Goal: Navigation & Orientation: Find specific page/section

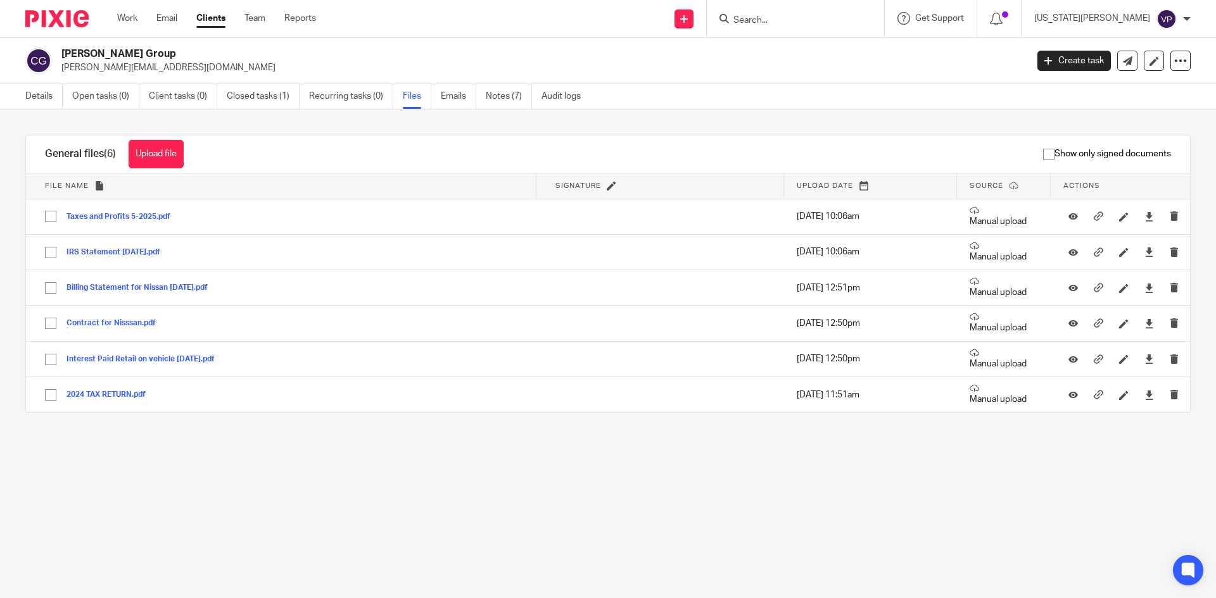
drag, startPoint x: 232, startPoint y: 6, endPoint x: 229, endPoint y: 11, distance: 6.5
click at [231, 9] on div "Work Email Clients Team Reports Work Email Clients Team Reports Settings" at bounding box center [219, 18] width 230 height 37
click at [222, 19] on link "Clients" at bounding box center [210, 18] width 29 height 13
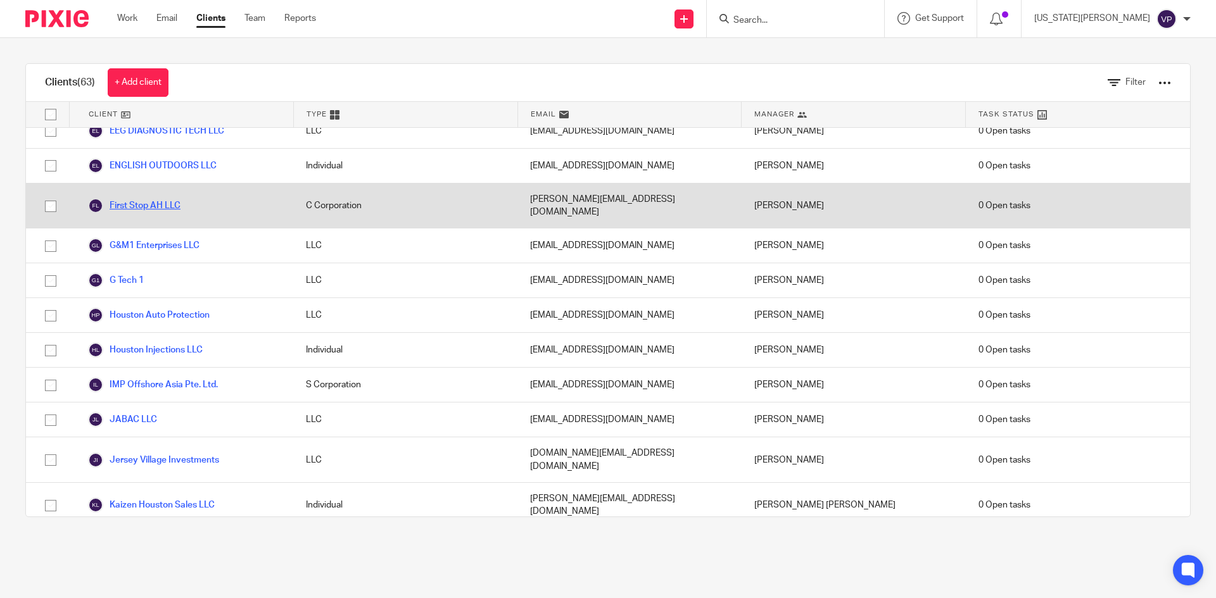
scroll to position [950, 0]
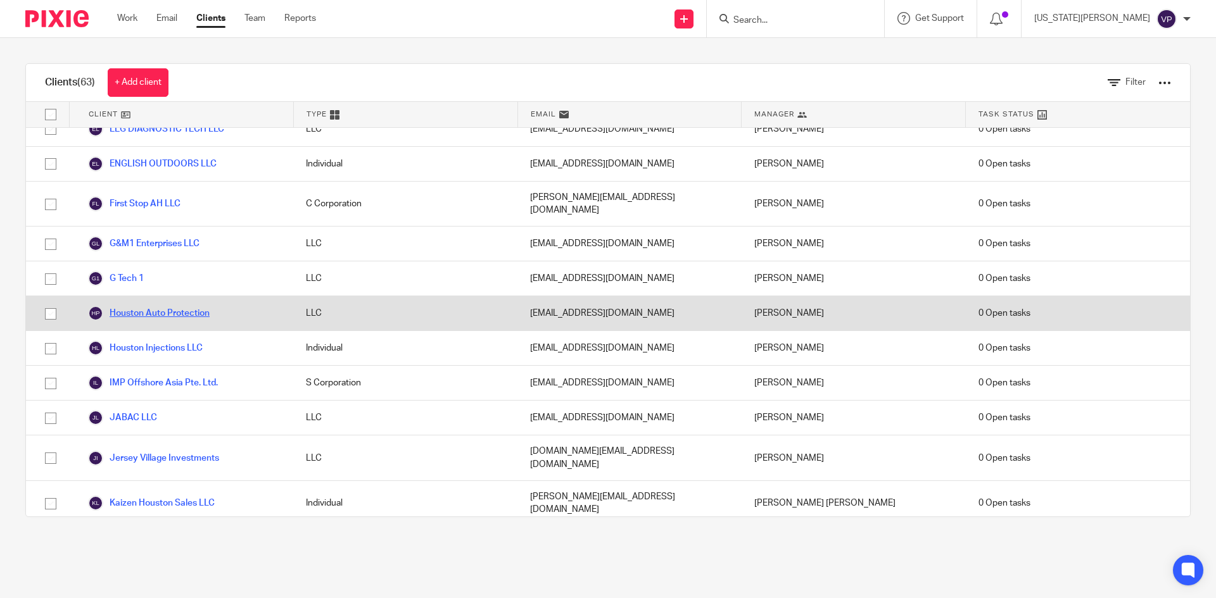
click at [152, 306] on link "Houston Auto Protection" at bounding box center [149, 313] width 122 height 15
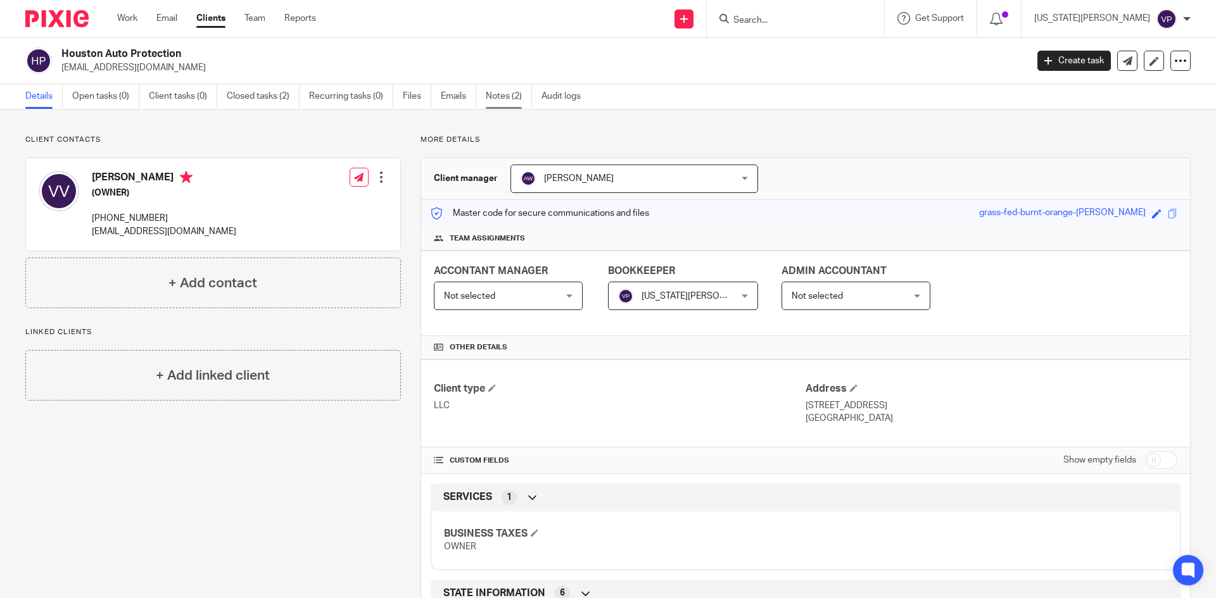
click at [496, 101] on link "Notes (2)" at bounding box center [509, 96] width 46 height 25
